Goal: Find specific page/section: Find specific page/section

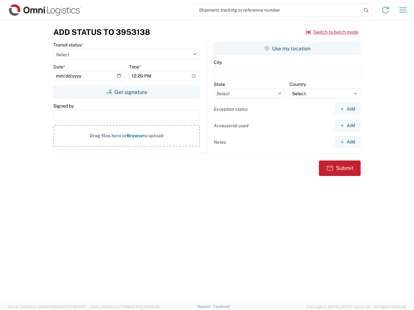
click at [278, 10] on input "search" at bounding box center [278, 10] width 168 height 12
click at [366, 10] on icon at bounding box center [366, 10] width 9 height 9
click at [386, 10] on icon at bounding box center [385, 10] width 10 height 10
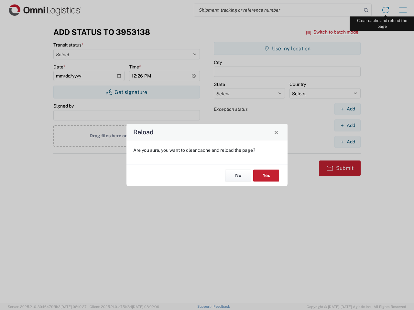
click at [403, 10] on div "Reload Are you sure, you want to clear cache and reload the page? No Yes" at bounding box center [207, 155] width 414 height 310
click at [332, 32] on div "Reload Are you sure, you want to clear cache and reload the page? No Yes" at bounding box center [207, 155] width 414 height 310
click at [126, 92] on div "Reload Are you sure, you want to clear cache and reload the page? No Yes" at bounding box center [207, 155] width 414 height 310
click at [287, 49] on div "Reload Are you sure, you want to clear cache and reload the page? No Yes" at bounding box center [207, 155] width 414 height 310
click at [347, 109] on div "Reload Are you sure, you want to clear cache and reload the page? No Yes" at bounding box center [207, 155] width 414 height 310
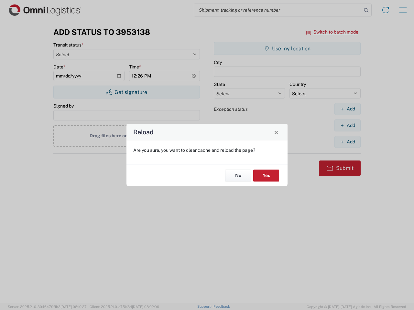
click at [347, 125] on div "Reload Are you sure, you want to clear cache and reload the page? No Yes" at bounding box center [207, 155] width 414 height 310
click at [347, 142] on div "Reload Are you sure, you want to clear cache and reload the page? No Yes" at bounding box center [207, 155] width 414 height 310
